Goal: Task Accomplishment & Management: Manage account settings

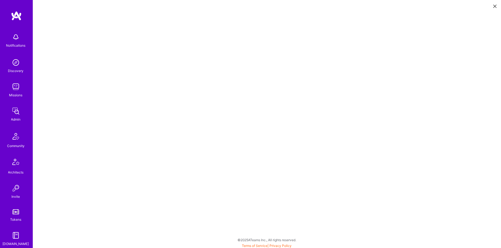
click at [17, 122] on div "Admin" at bounding box center [16, 119] width 10 height 6
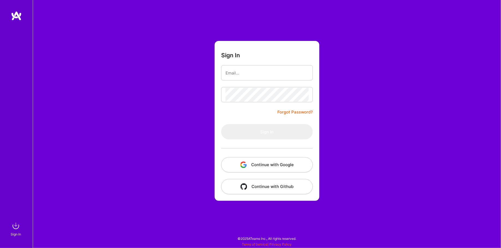
click at [288, 166] on button "Continue with Google" at bounding box center [267, 164] width 92 height 15
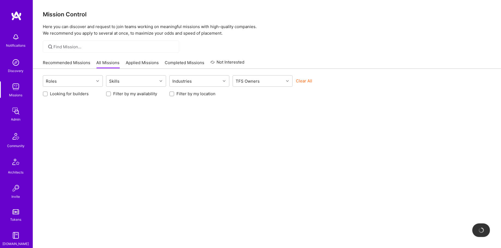
click at [17, 121] on div "Admin" at bounding box center [16, 119] width 10 height 6
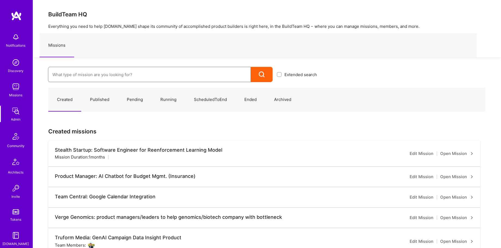
click at [98, 78] on input at bounding box center [149, 75] width 194 height 14
type input "slingshot"
click at [100, 90] on link "SlingShot Pixa : Backend Engineer for Sports Photography Workflow Platform ( Ru…" at bounding box center [184, 92] width 273 height 14
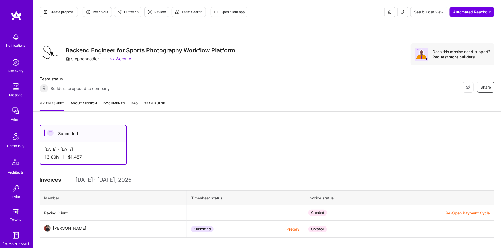
click at [402, 10] on icon at bounding box center [403, 12] width 4 height 4
click at [107, 102] on span "Documents" at bounding box center [114, 103] width 22 height 6
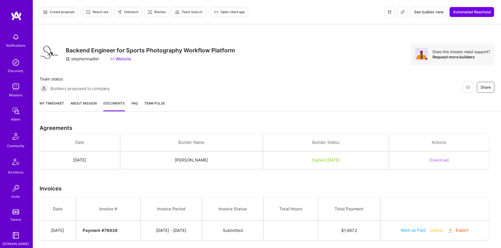
scroll to position [10, 0]
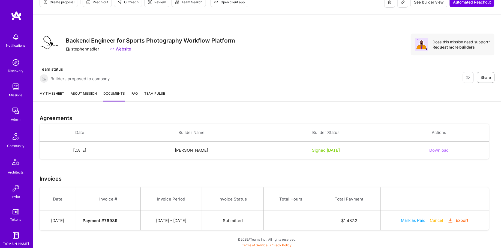
click at [21, 118] on link "Admin" at bounding box center [16, 114] width 34 height 17
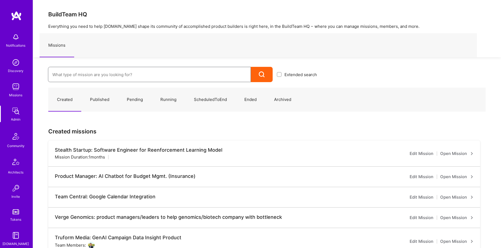
click at [86, 74] on input at bounding box center [149, 75] width 194 height 14
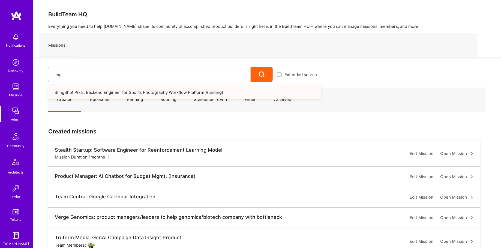
type input "sling"
click at [98, 91] on link "SlingShot Pixa : Backend Engineer for Sports Photography Workflow Platform ( Ru…" at bounding box center [184, 92] width 273 height 14
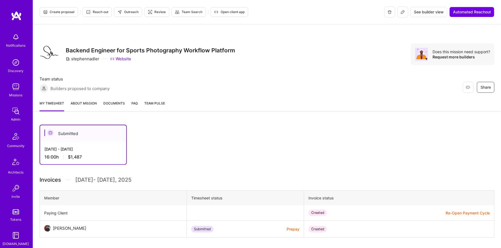
click at [402, 7] on button at bounding box center [402, 12] width 11 height 11
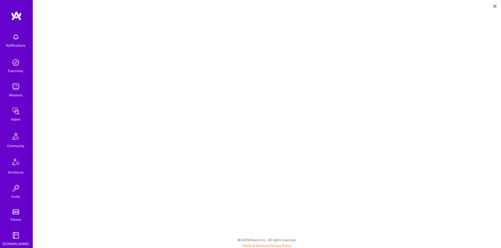
scroll to position [100, 0]
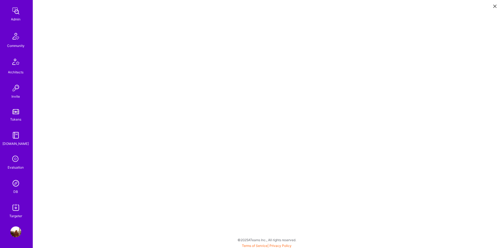
click at [16, 188] on img at bounding box center [15, 183] width 11 height 11
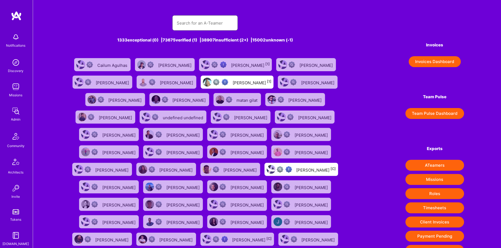
click at [211, 25] on input "text" at bounding box center [205, 23] width 57 height 14
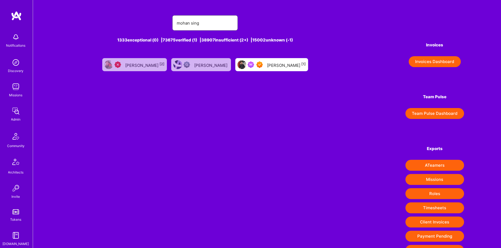
type input "mohan sing"
click at [268, 66] on div "[PERSON_NAME] [1]" at bounding box center [286, 64] width 39 height 7
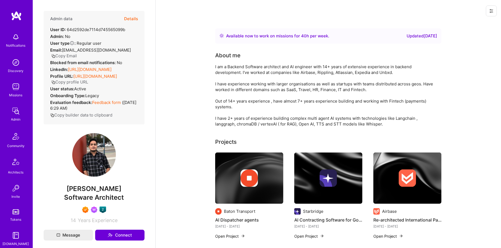
click at [132, 22] on button "Details" at bounding box center [131, 19] width 14 height 16
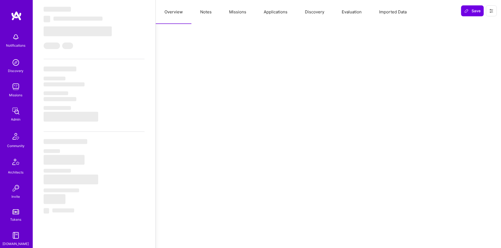
scroll to position [394, 0]
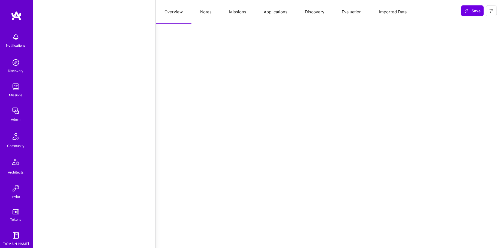
select select "Right Now"
select select "7"
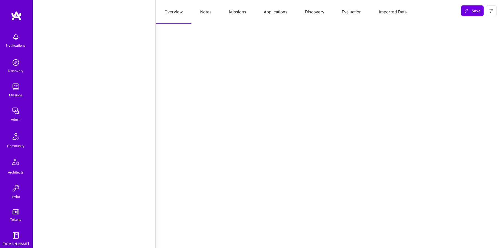
select select "IN"
